Goal: Information Seeking & Learning: Learn about a topic

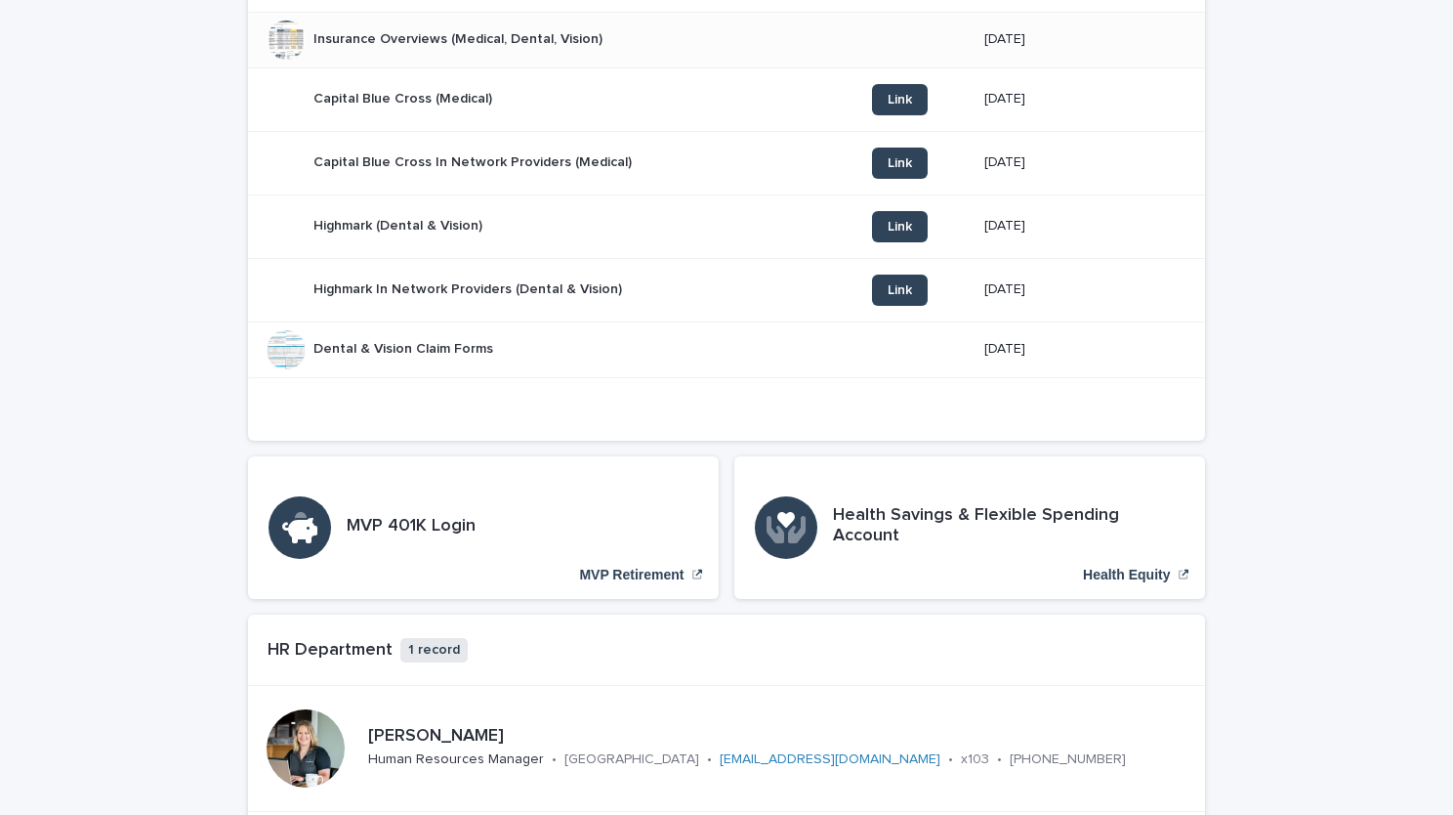
scroll to position [1074, 0]
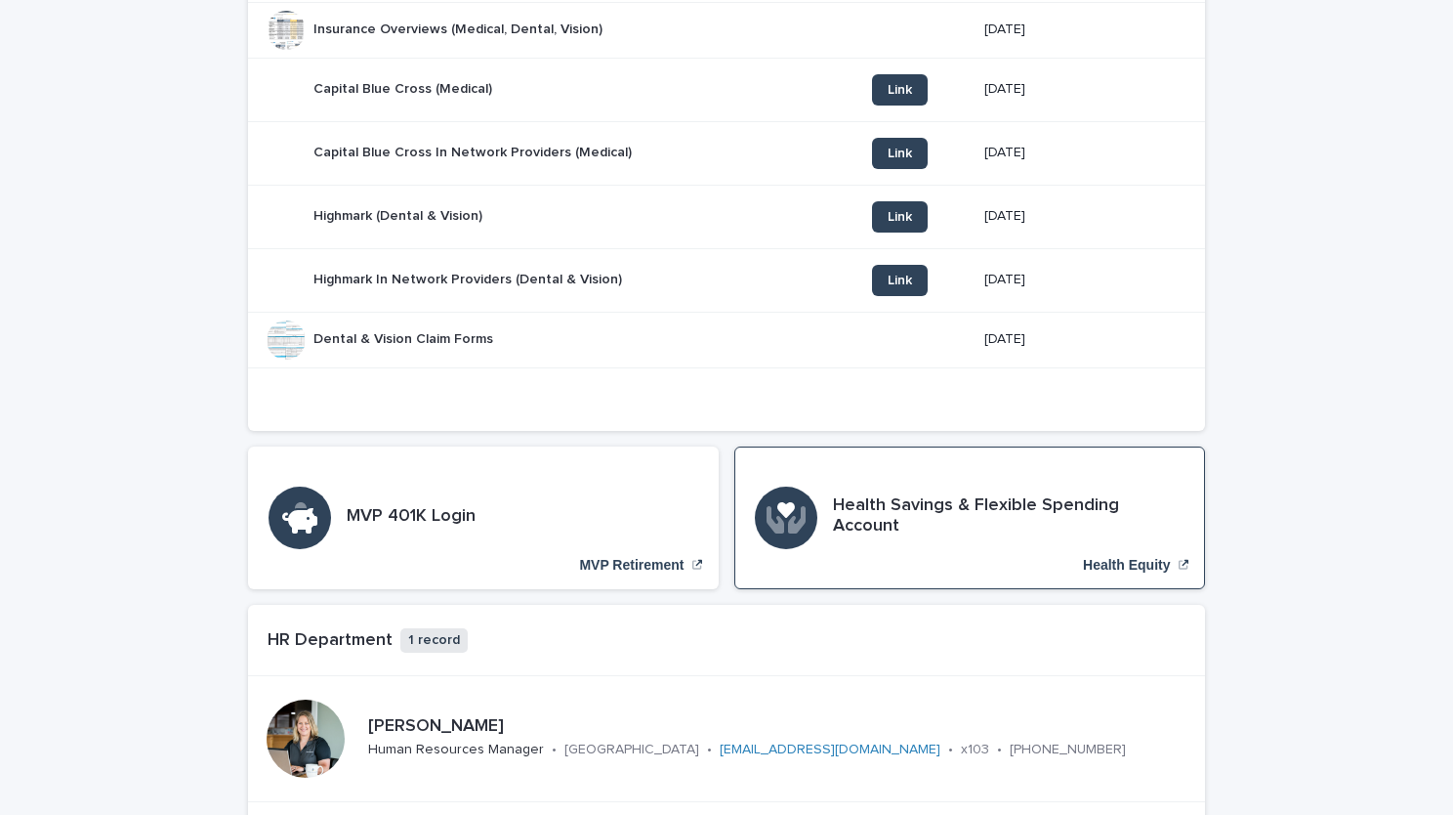
click at [950, 549] on div "Health Savings & Flexible Spending Account Health Equity" at bounding box center [969, 517] width 471 height 143
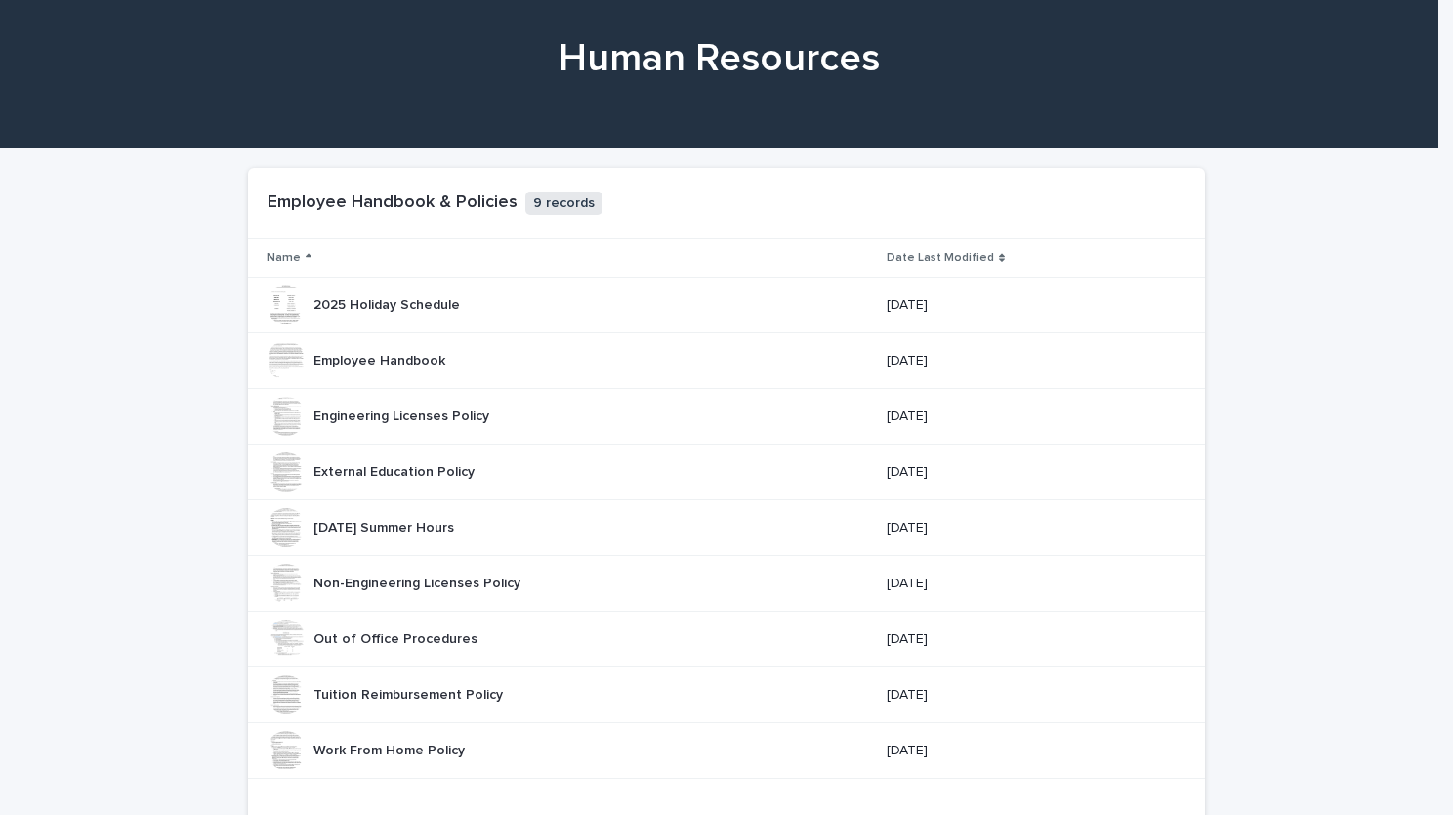
scroll to position [16, 0]
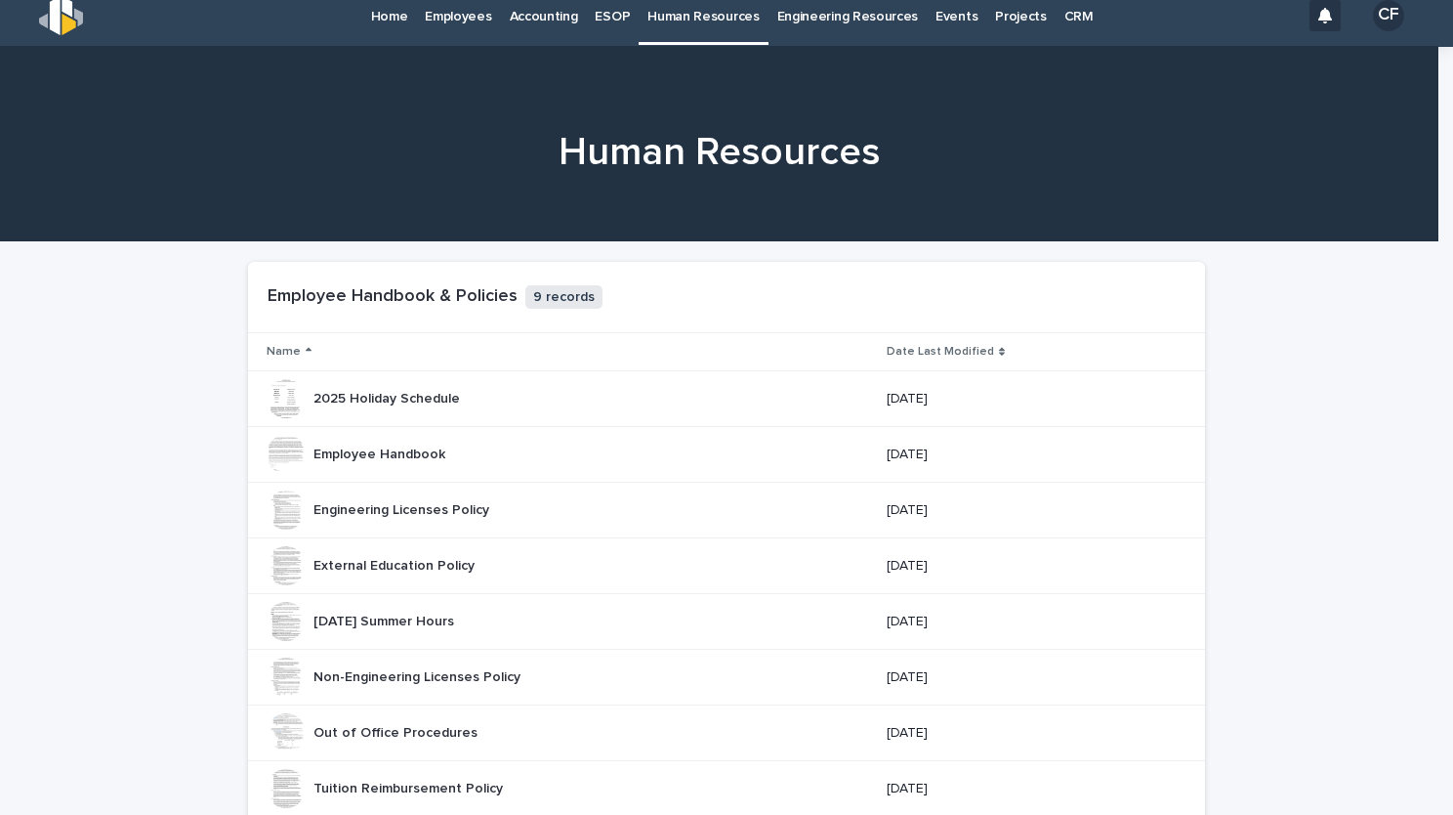
click at [384, 20] on p "Home" at bounding box center [389, 4] width 37 height 41
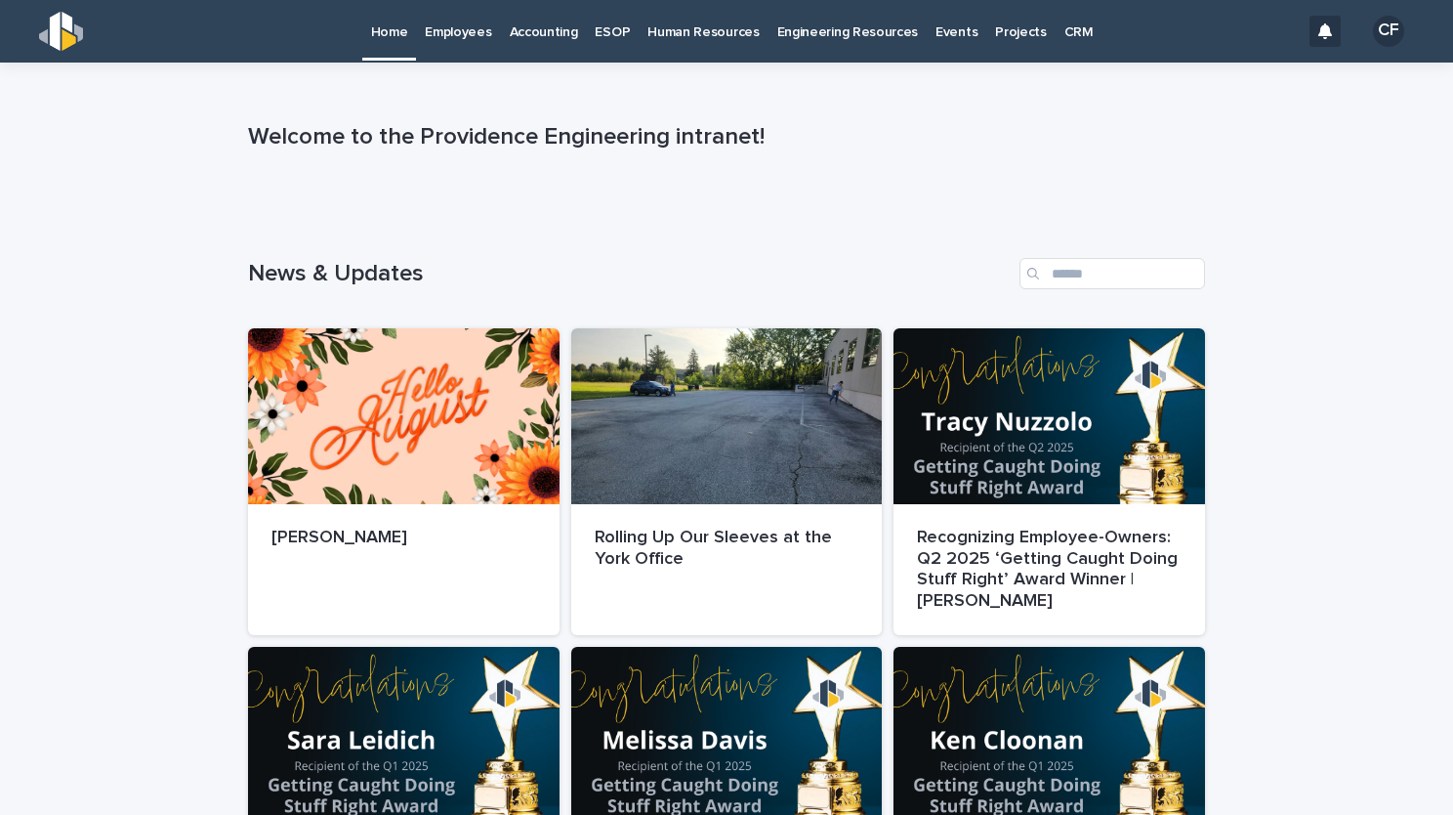
click at [675, 34] on p "Human Resources" at bounding box center [703, 20] width 111 height 41
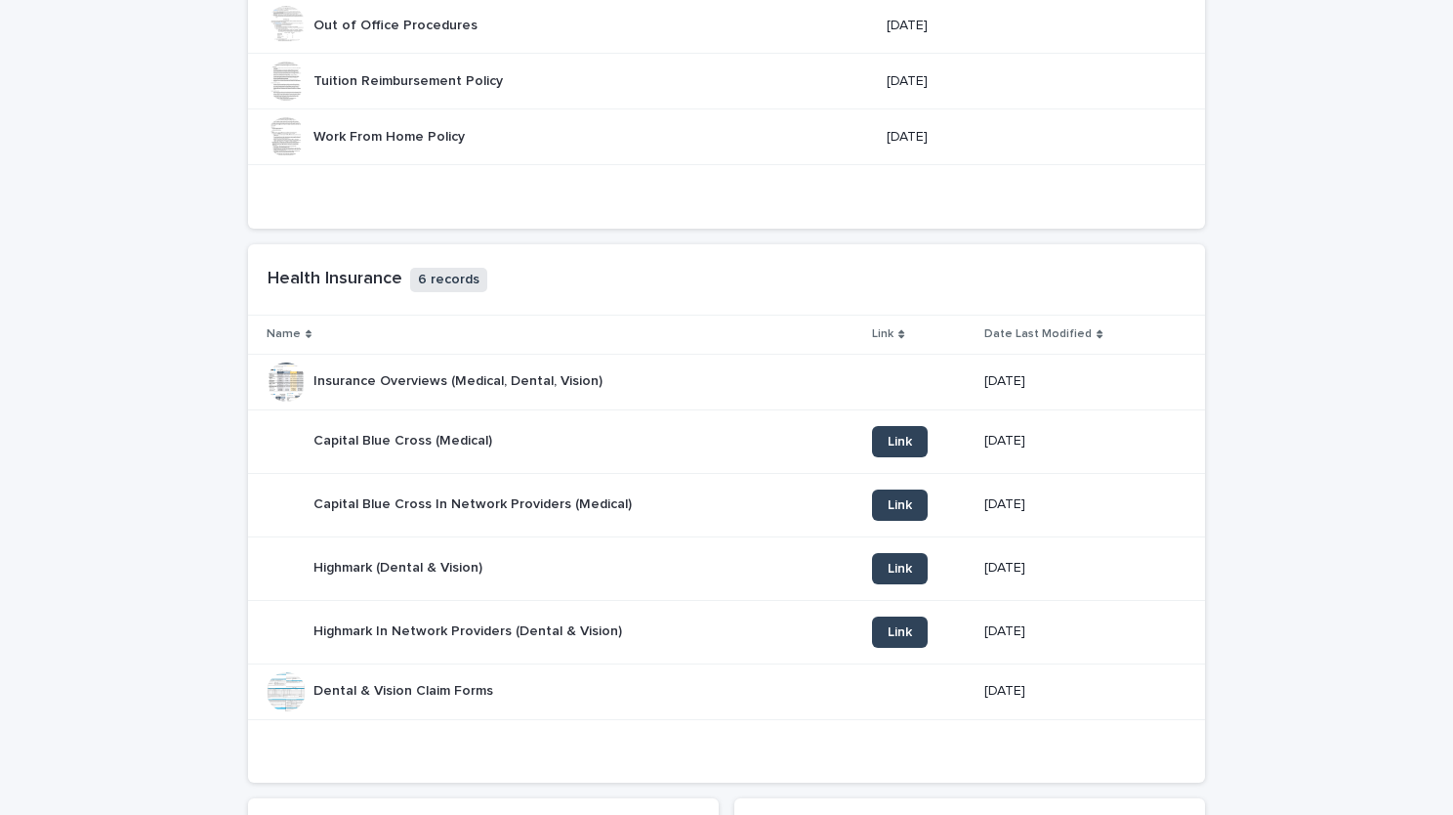
scroll to position [781, 0]
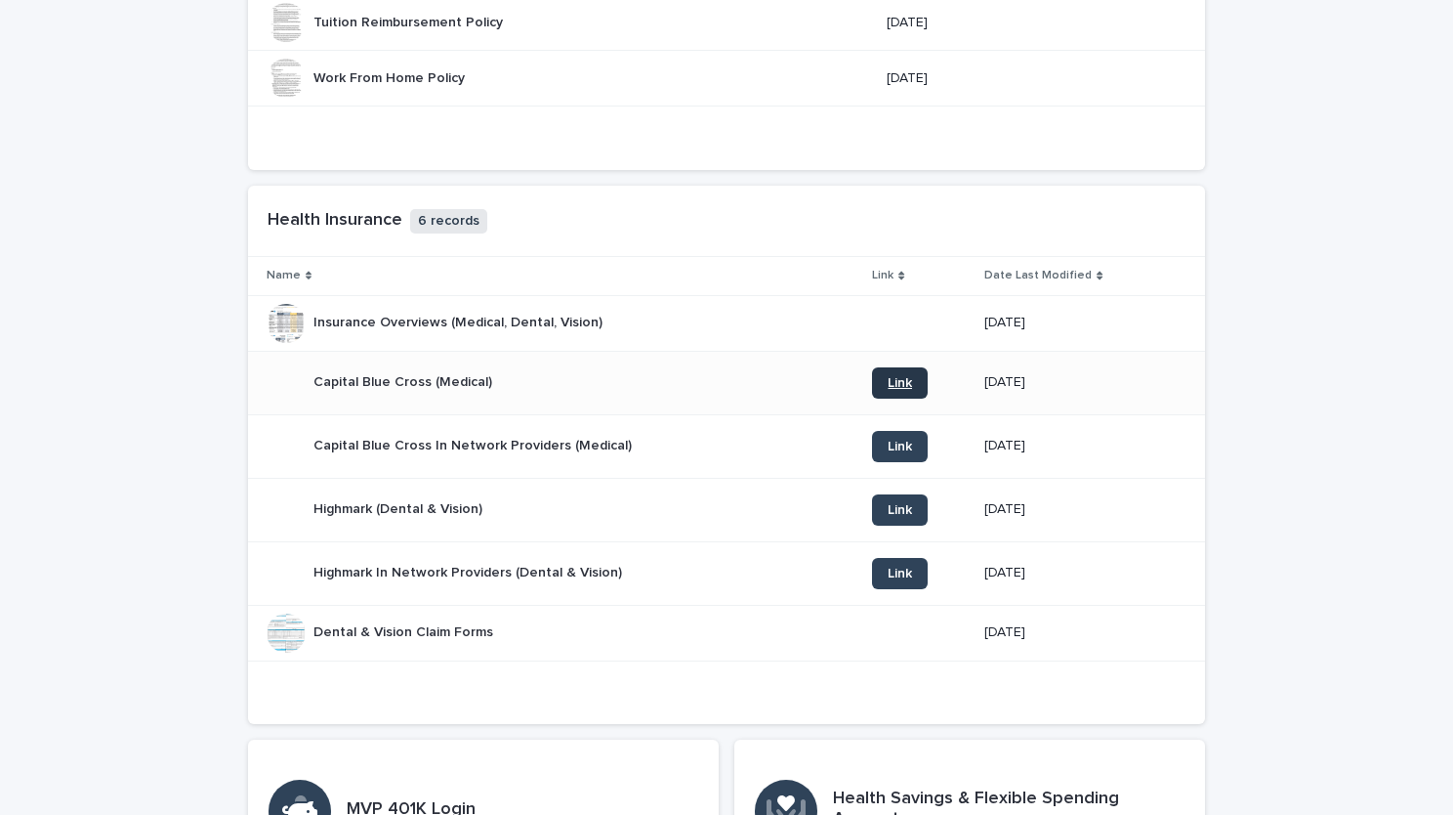
click at [872, 378] on link "Link" at bounding box center [900, 382] width 56 height 31
click at [604, 327] on div "Insurance Overviews (Medical, Dental, Vision) Insurance Overviews (Medical, Den…" at bounding box center [562, 323] width 590 height 39
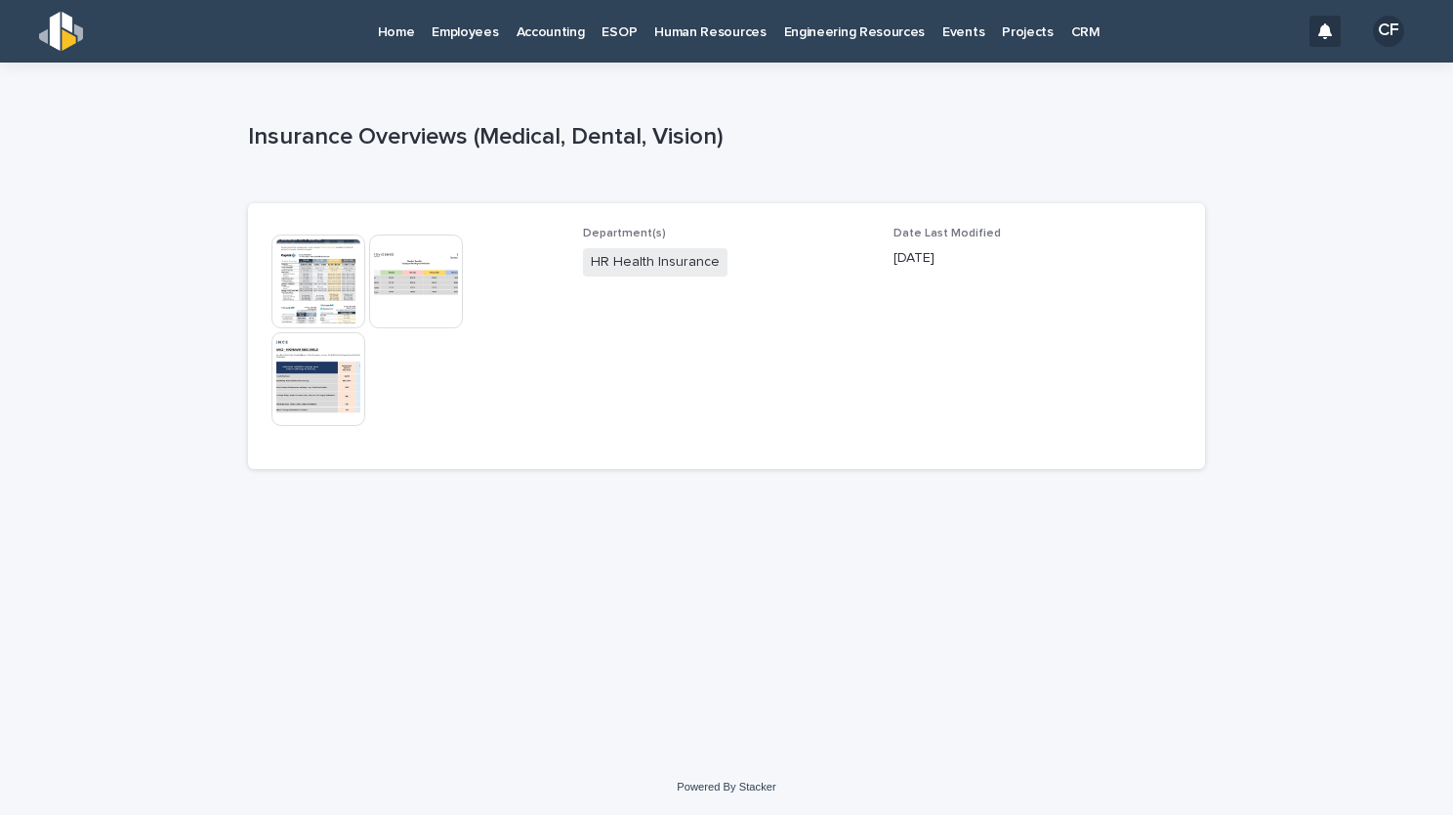
click at [356, 292] on img at bounding box center [319, 281] width 94 height 94
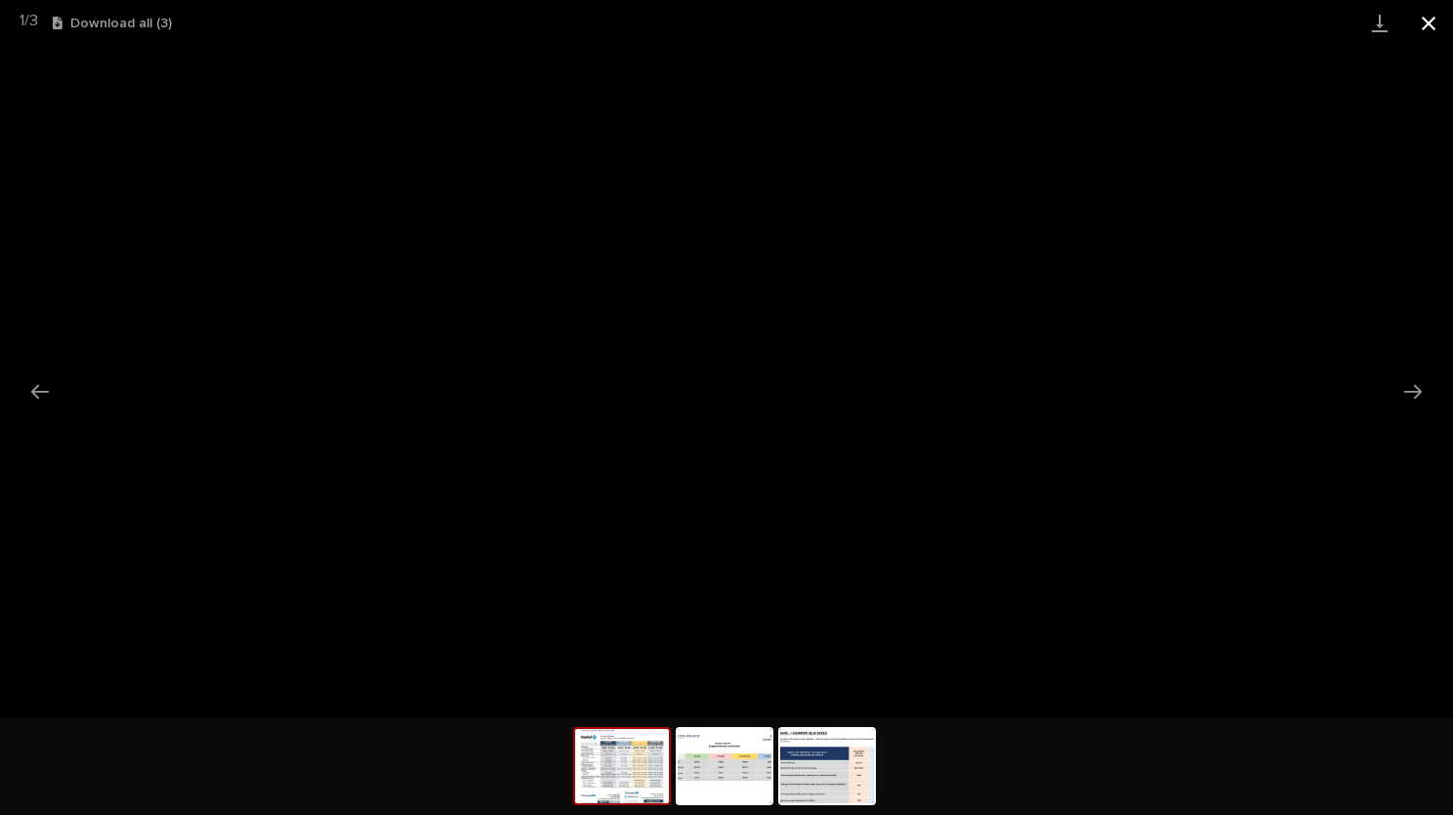
click at [1422, 17] on button "Close gallery" at bounding box center [1429, 23] width 49 height 46
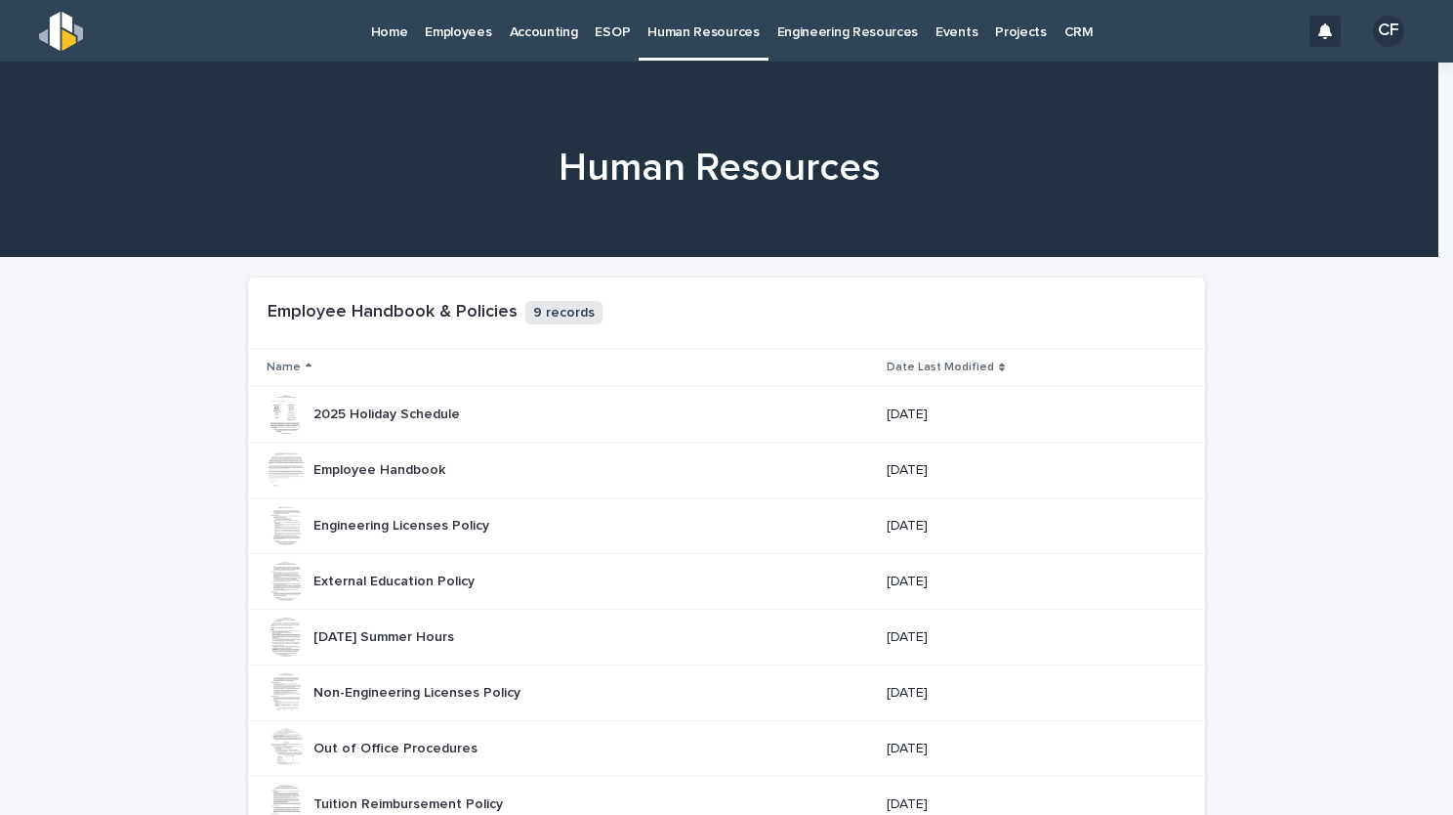
click at [465, 41] on link "Employees" at bounding box center [458, 30] width 84 height 61
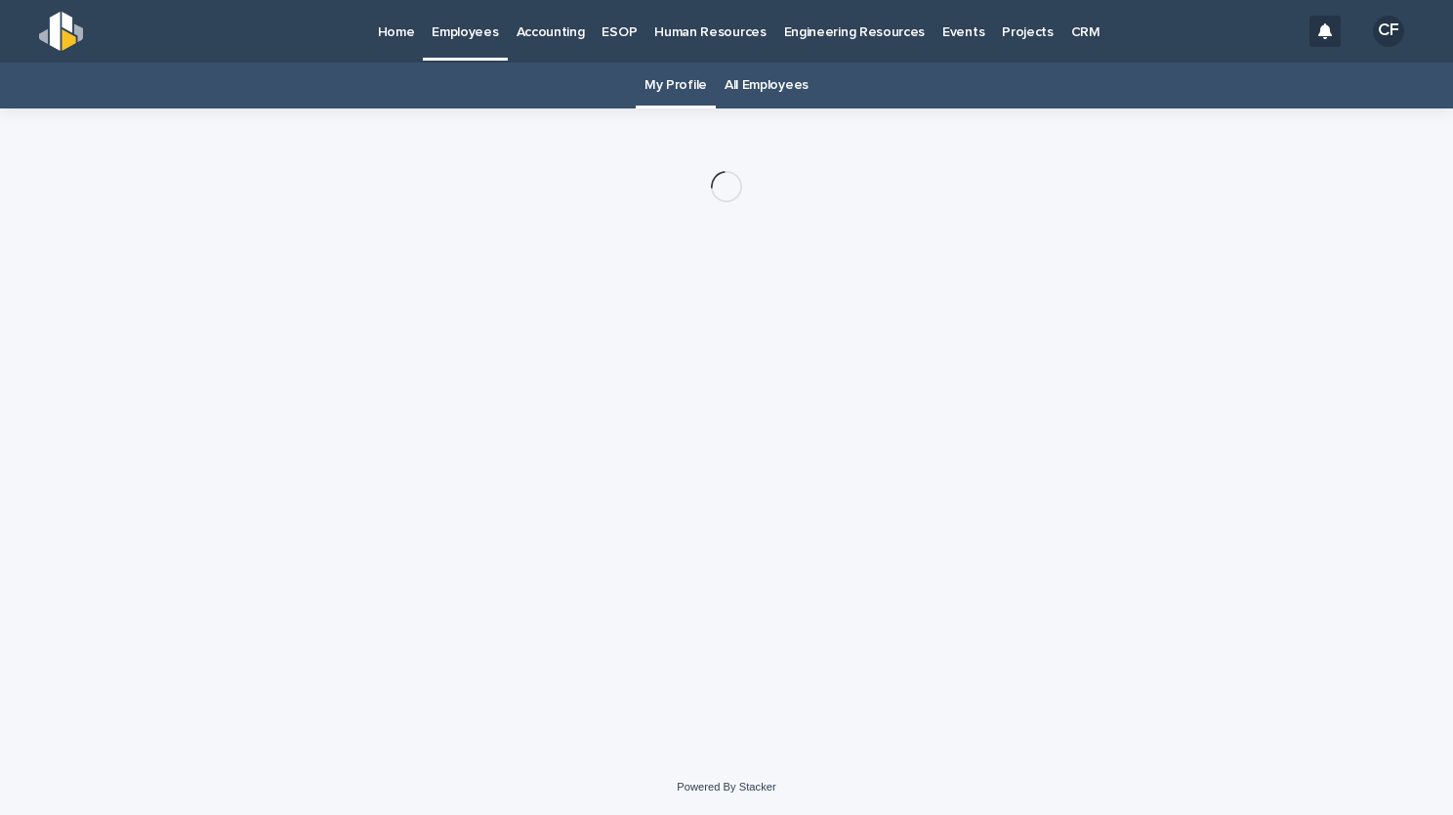
click at [570, 23] on p "Accounting" at bounding box center [551, 20] width 68 height 41
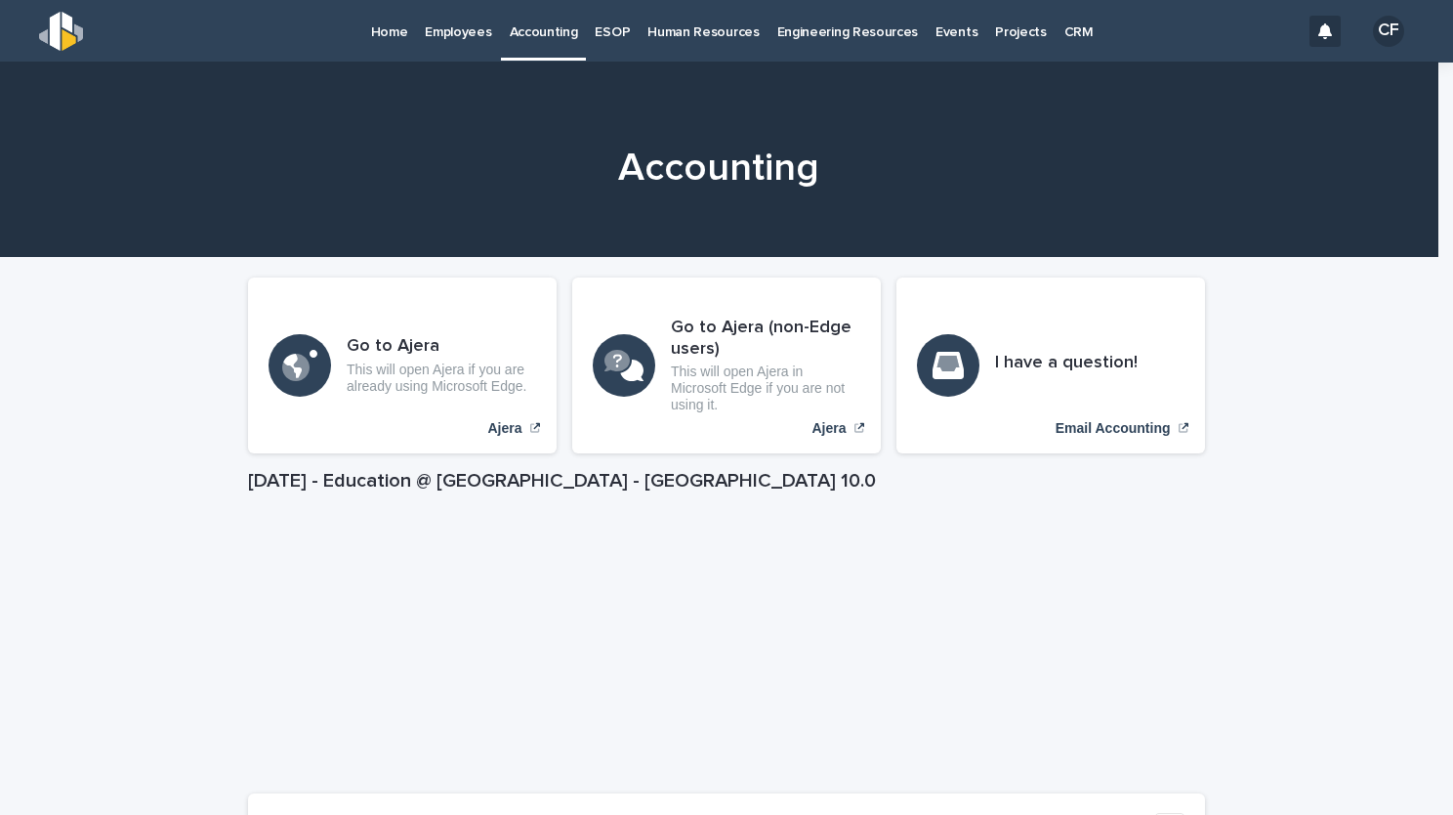
click at [616, 37] on p "ESOP" at bounding box center [612, 20] width 35 height 41
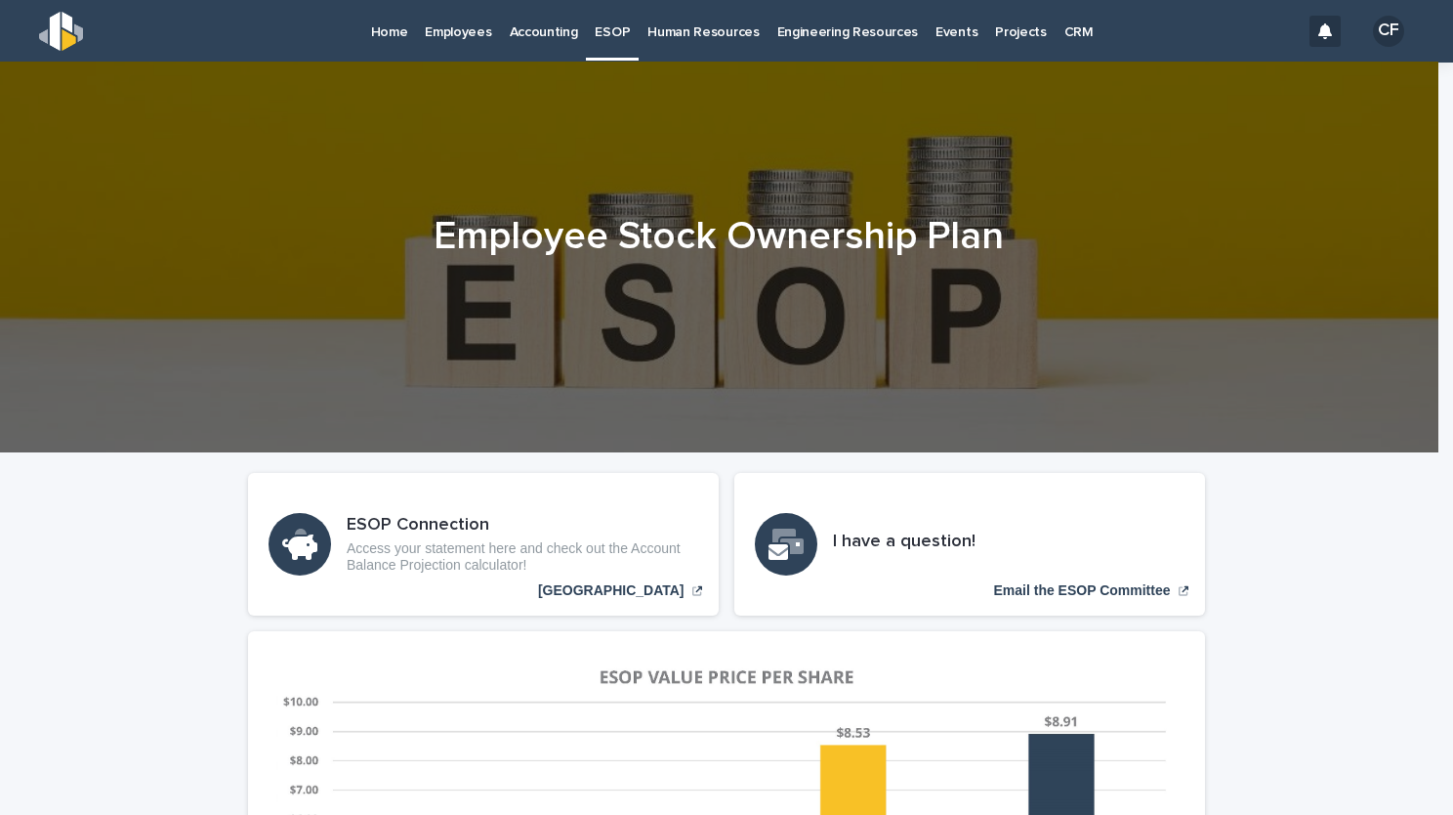
click at [811, 41] on link "Engineering Resources" at bounding box center [848, 30] width 159 height 61
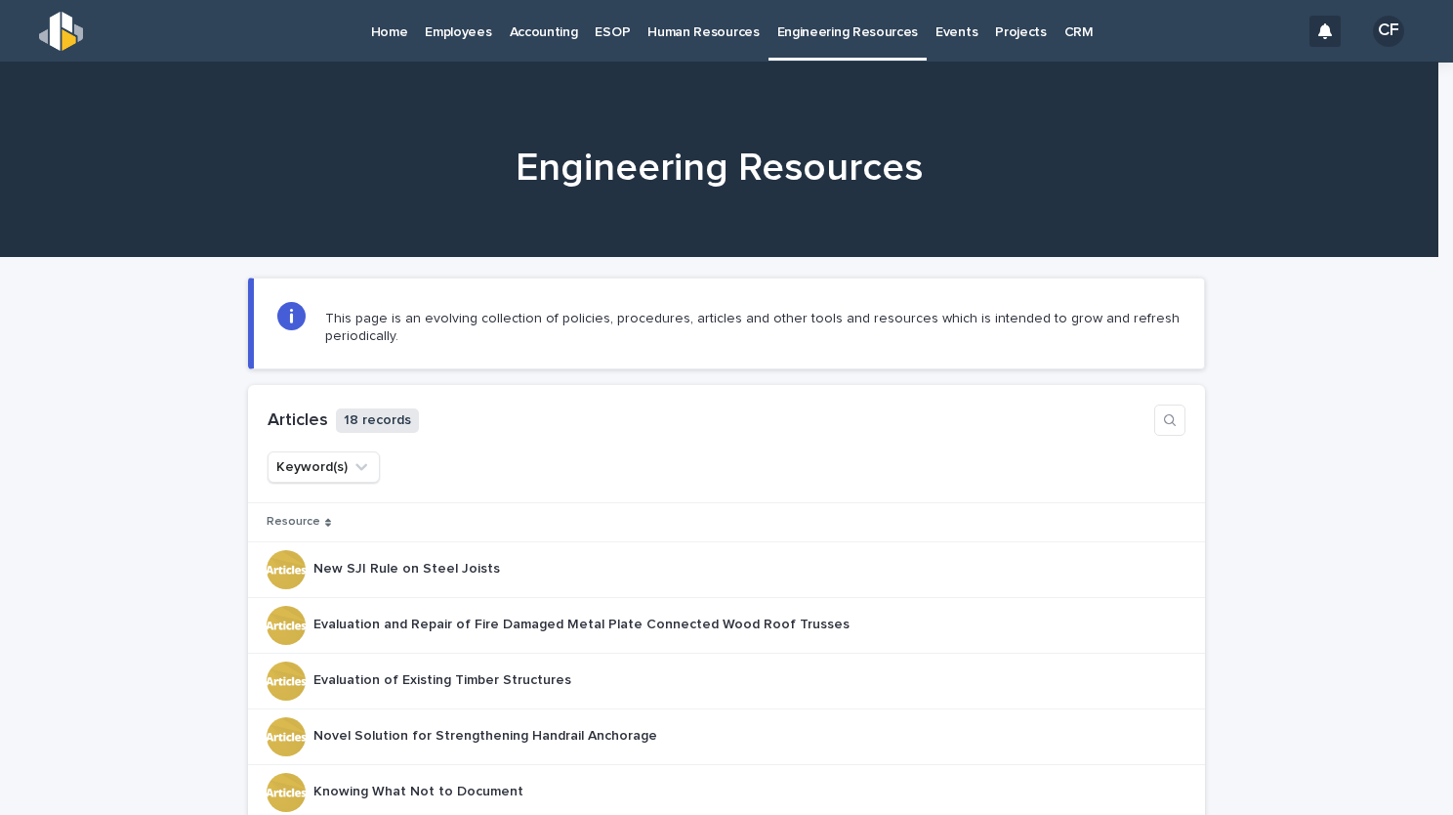
click at [705, 32] on p "Human Resources" at bounding box center [703, 20] width 111 height 41
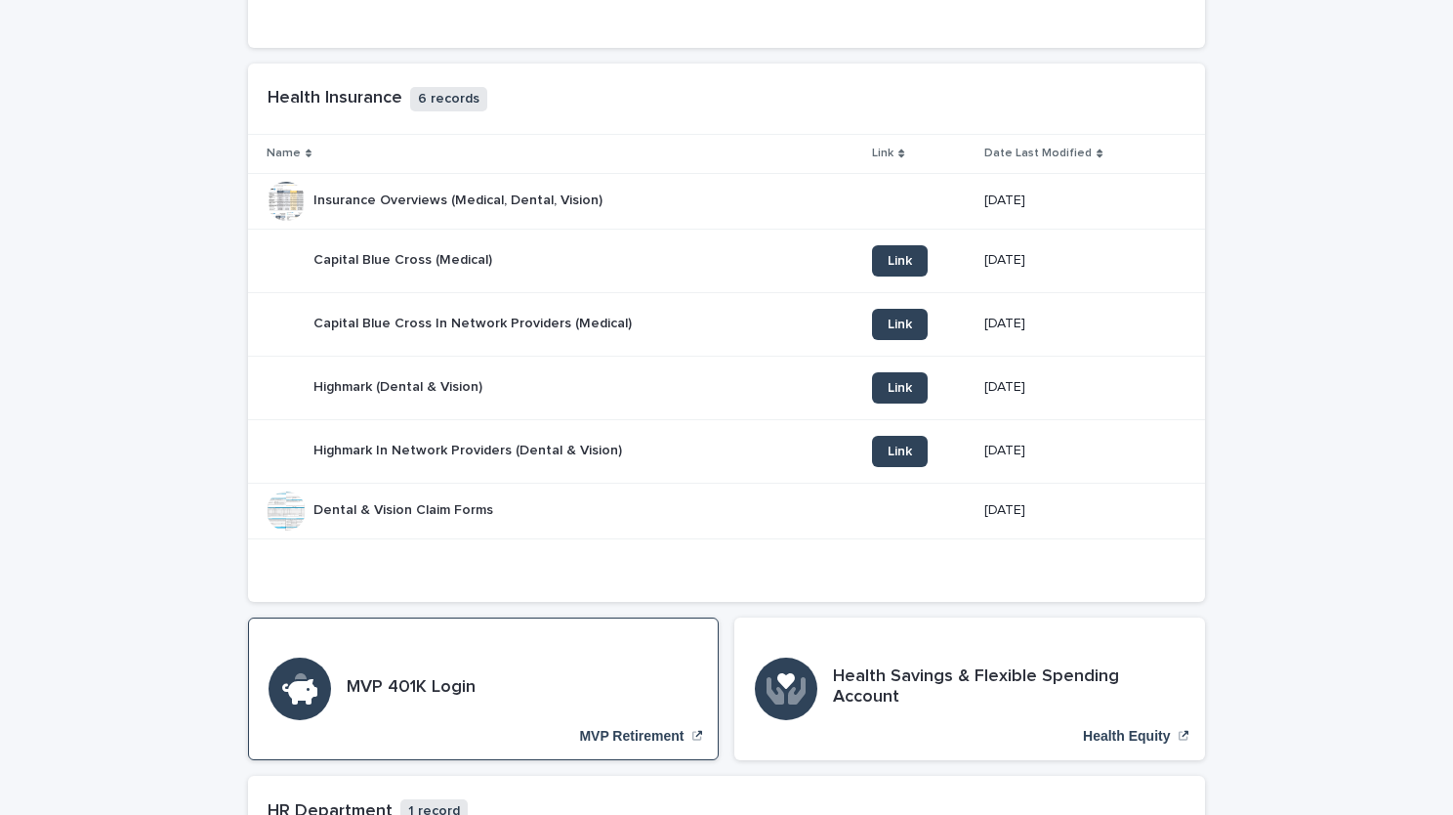
scroll to position [1270, 0]
